Goal: Task Accomplishment & Management: Complete application form

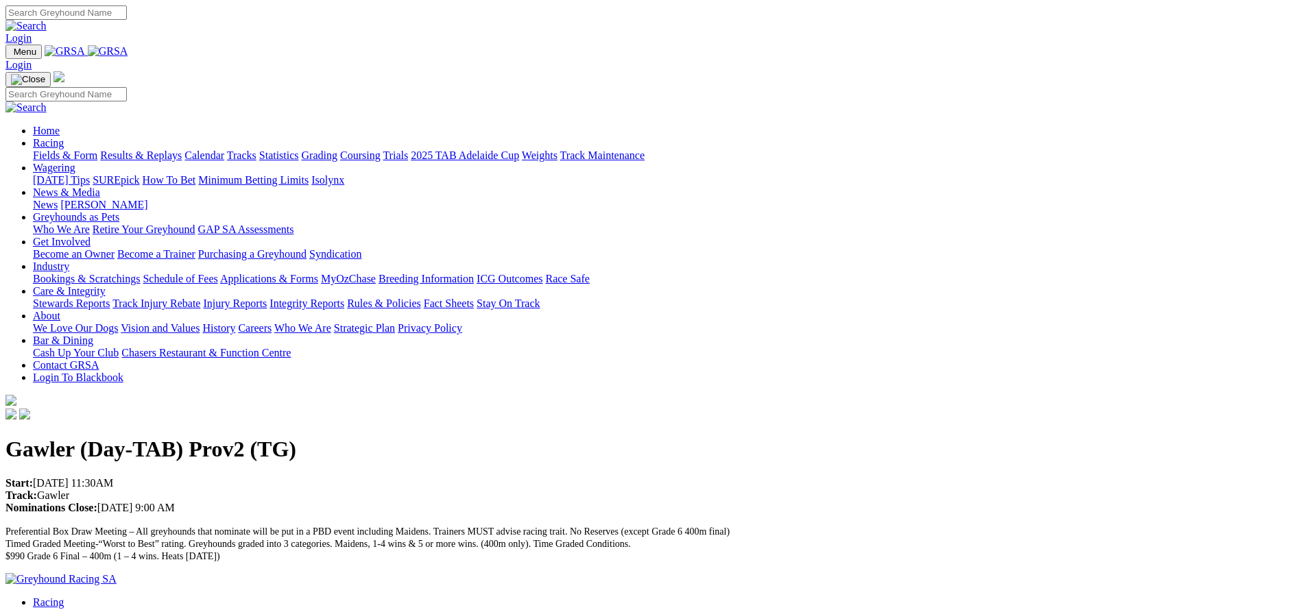
click at [140, 273] on link "Bookings & Scratchings" at bounding box center [86, 279] width 107 height 12
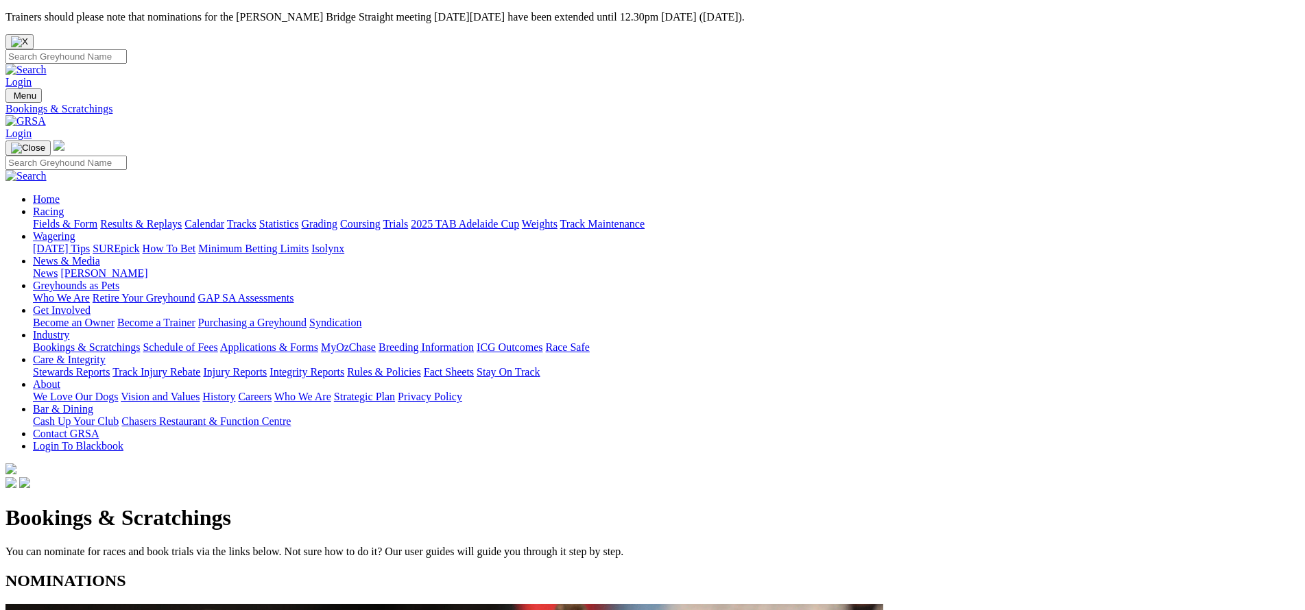
click at [224, 218] on link "Calendar" at bounding box center [204, 224] width 40 height 12
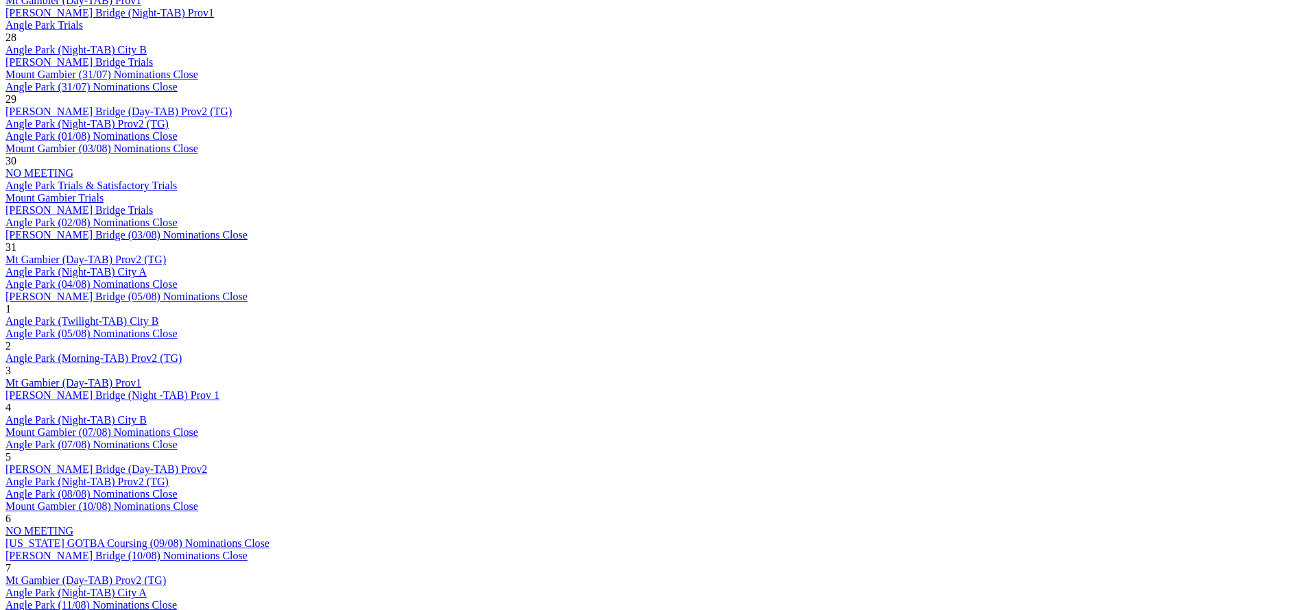
scroll to position [916, 0]
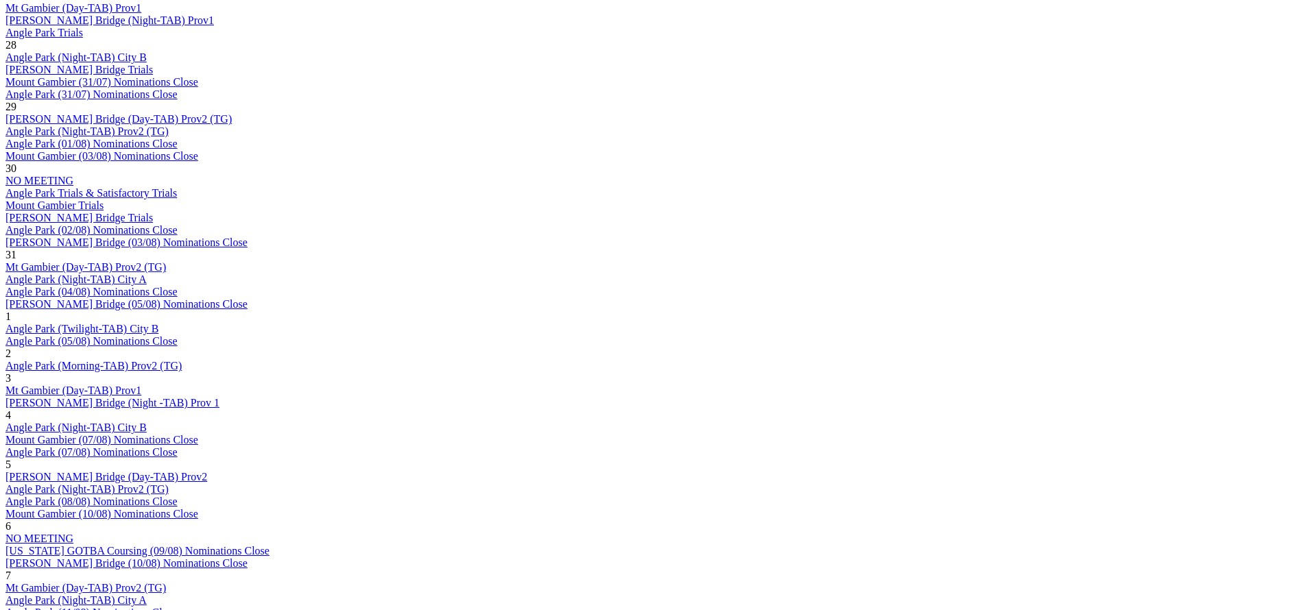
scroll to position [824, 0]
